Goal: Information Seeking & Learning: Learn about a topic

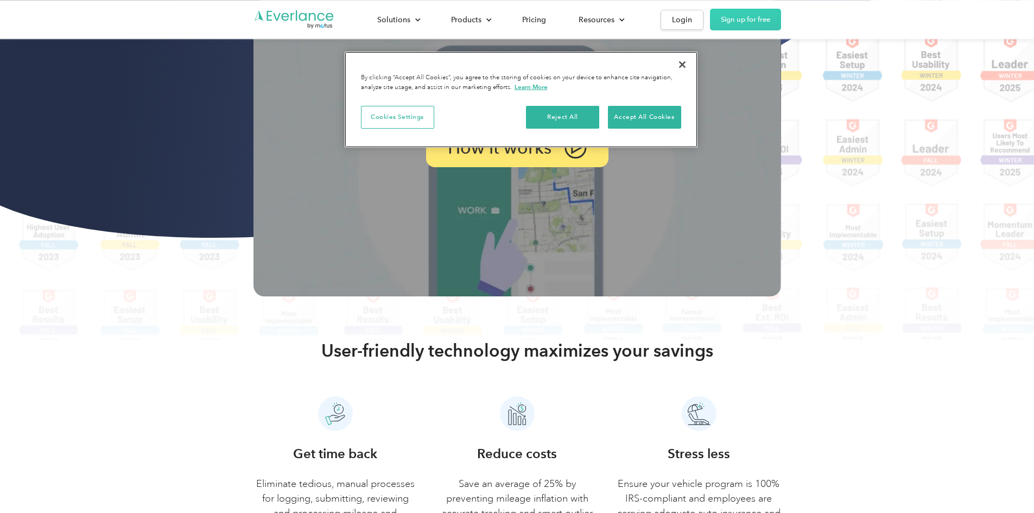
scroll to position [163, 0]
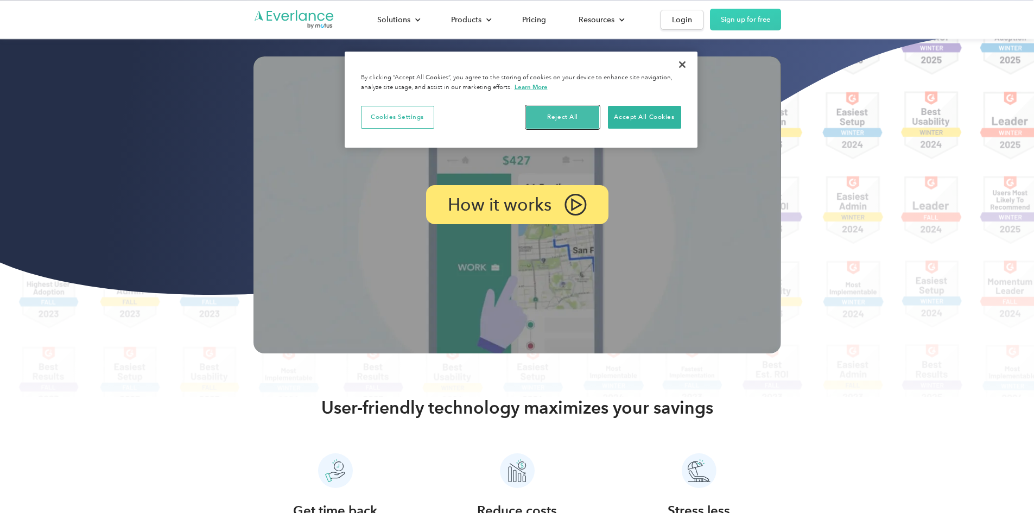
click at [555, 118] on button "Reject All" at bounding box center [562, 117] width 73 height 23
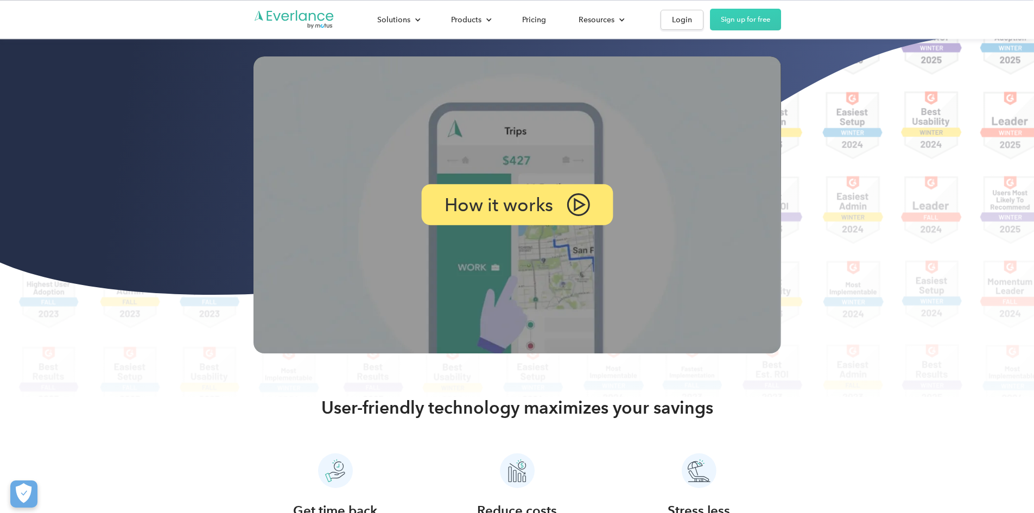
click at [488, 213] on p "How it works" at bounding box center [498, 205] width 109 height 16
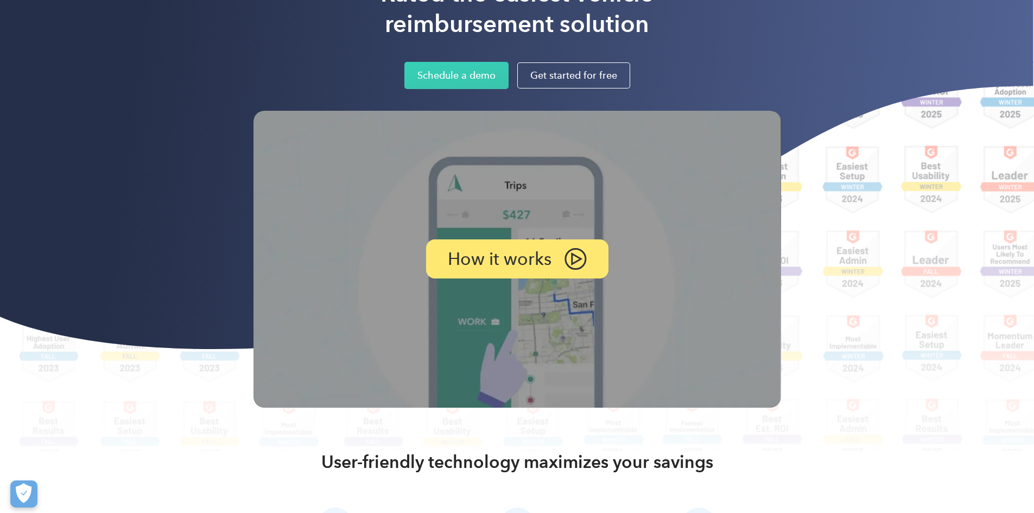
scroll to position [271, 0]
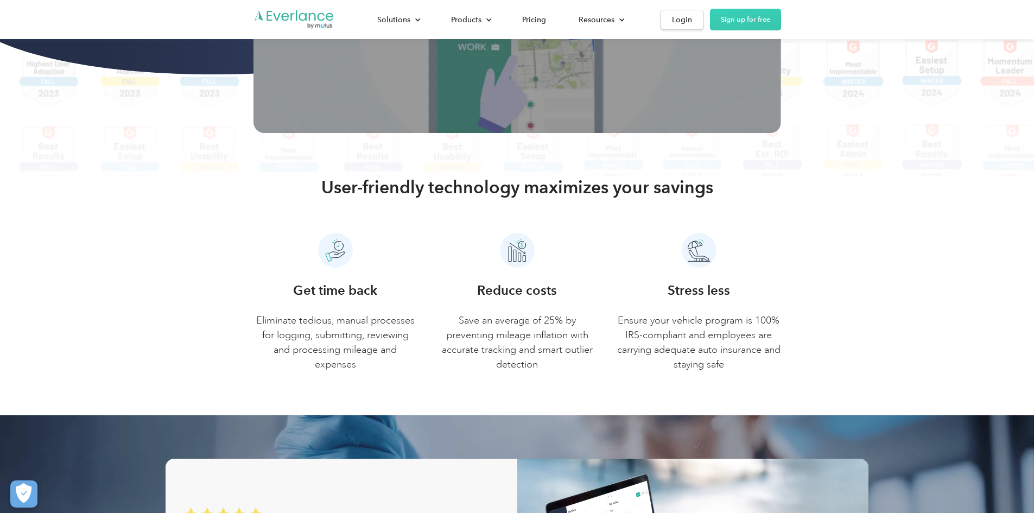
scroll to position [543, 0]
